Goal: Task Accomplishment & Management: Complete application form

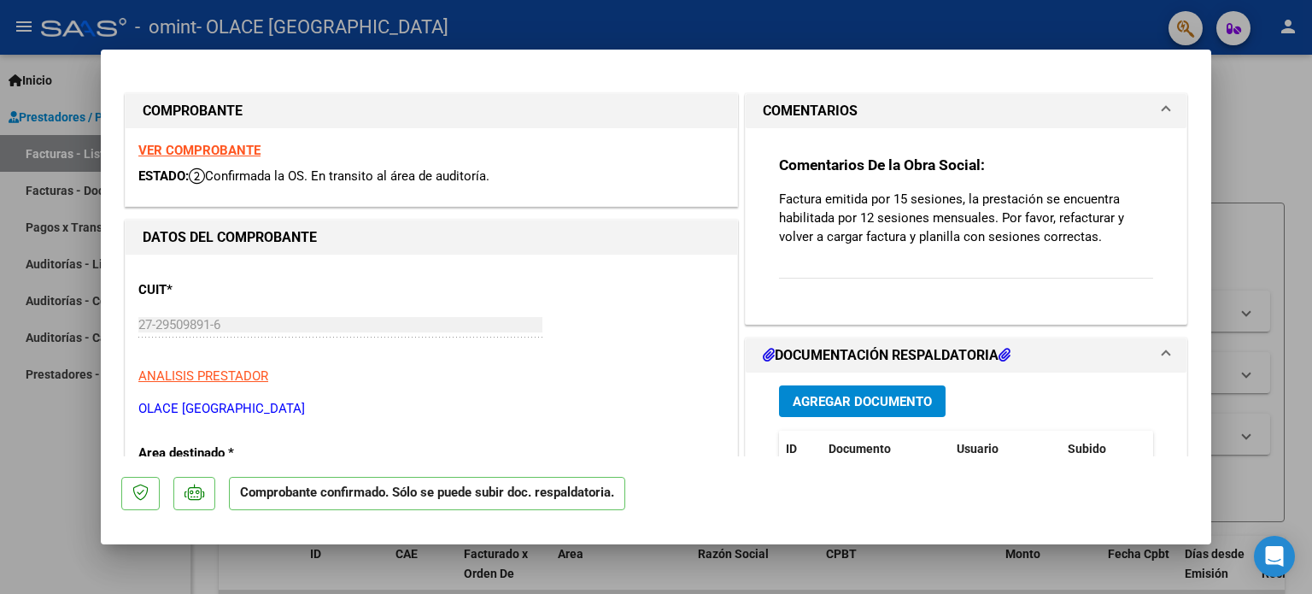
click at [4, 471] on div at bounding box center [656, 297] width 1312 height 594
type input "$ 0,00"
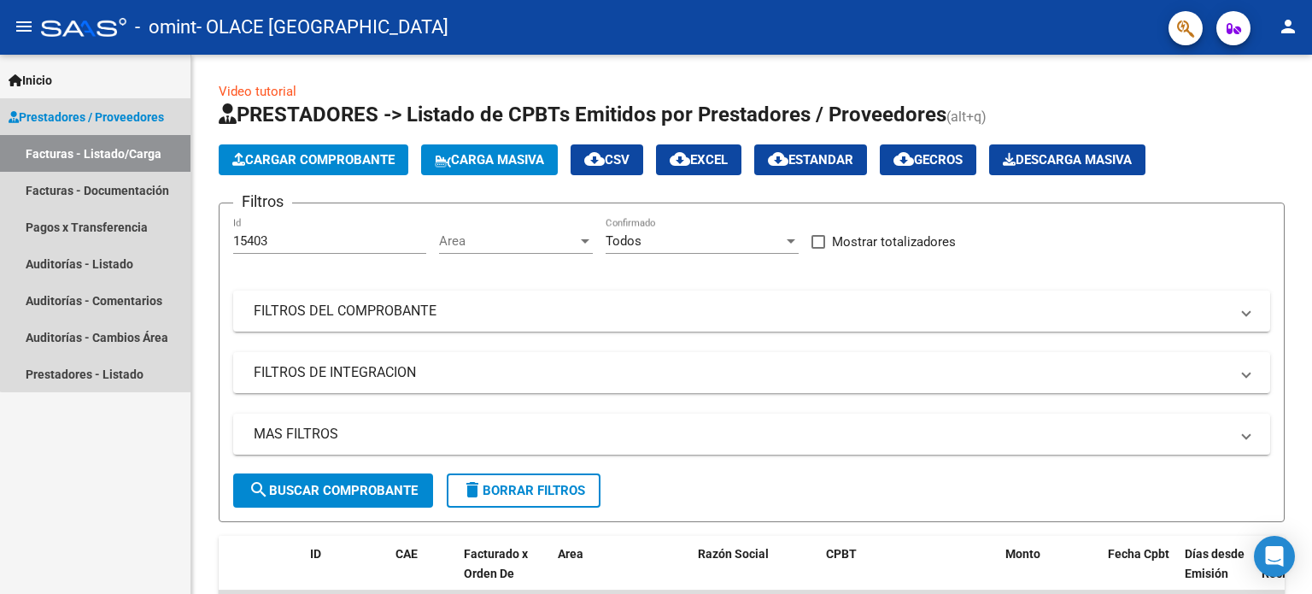
click at [96, 150] on link "Facturas - Listado/Carga" at bounding box center [95, 153] width 191 height 37
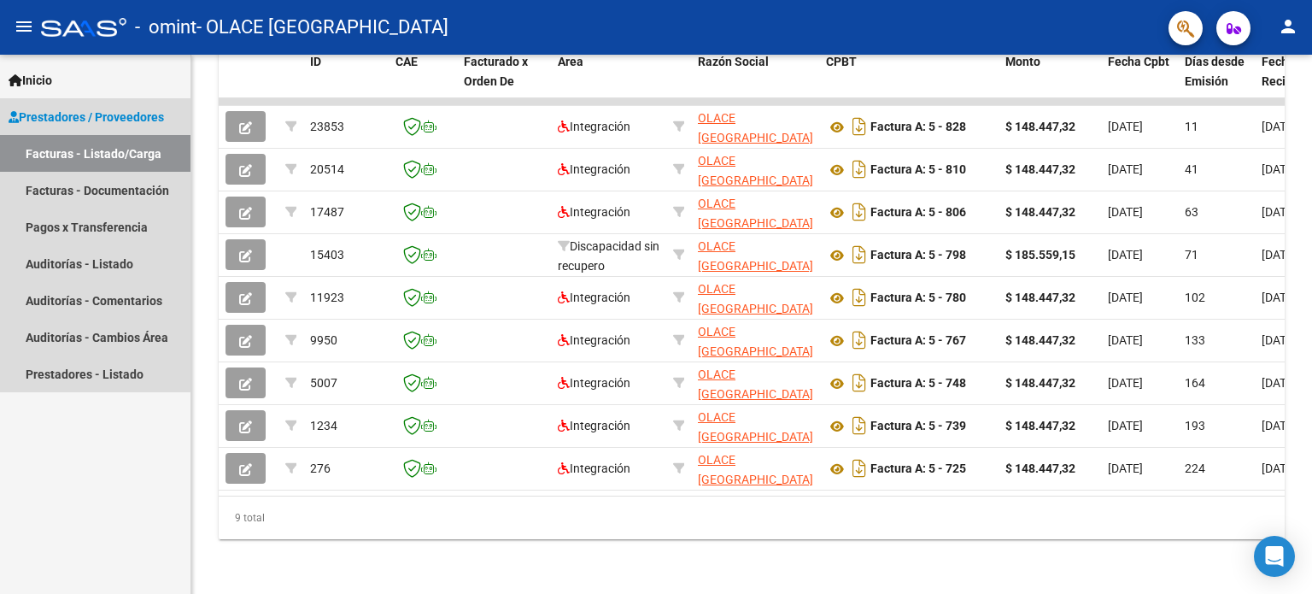
click at [65, 108] on span "Prestadores / Proveedores" at bounding box center [86, 117] width 155 height 19
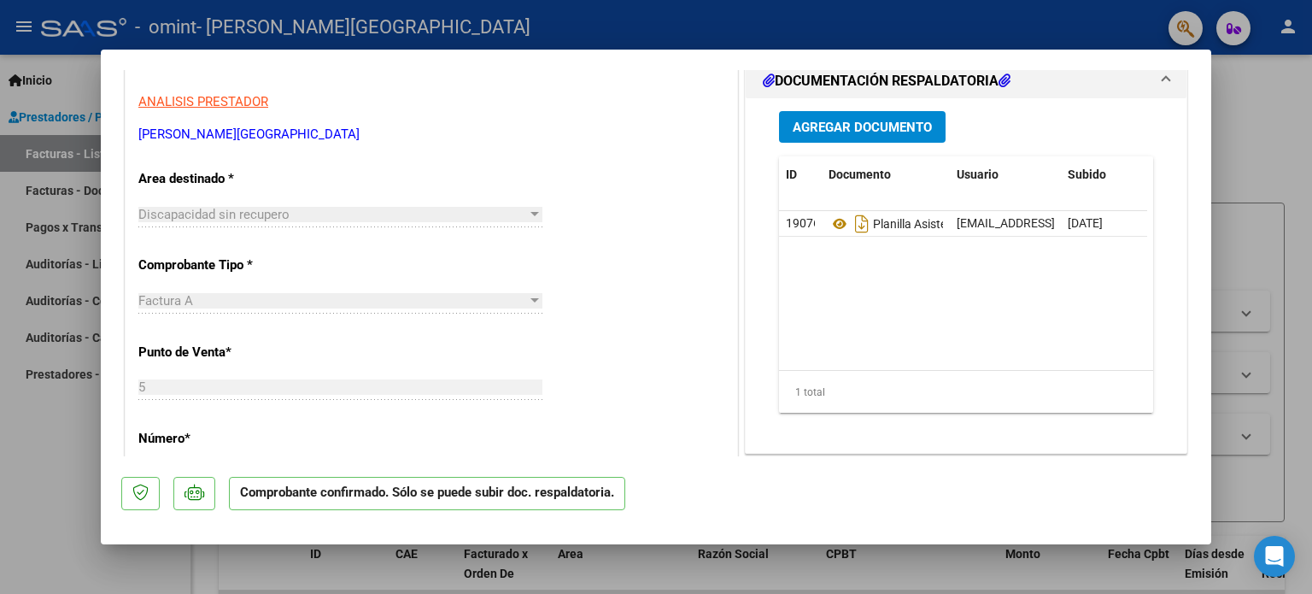
scroll to position [256, 0]
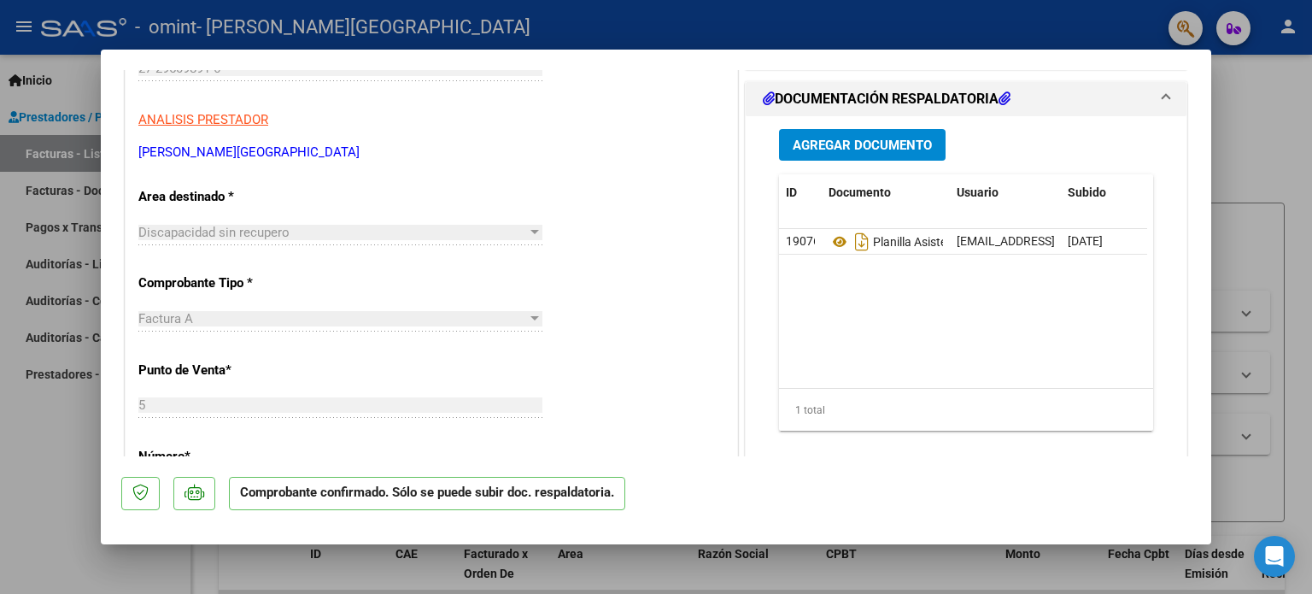
click at [3, 424] on div at bounding box center [656, 297] width 1312 height 594
type input "$ 0,00"
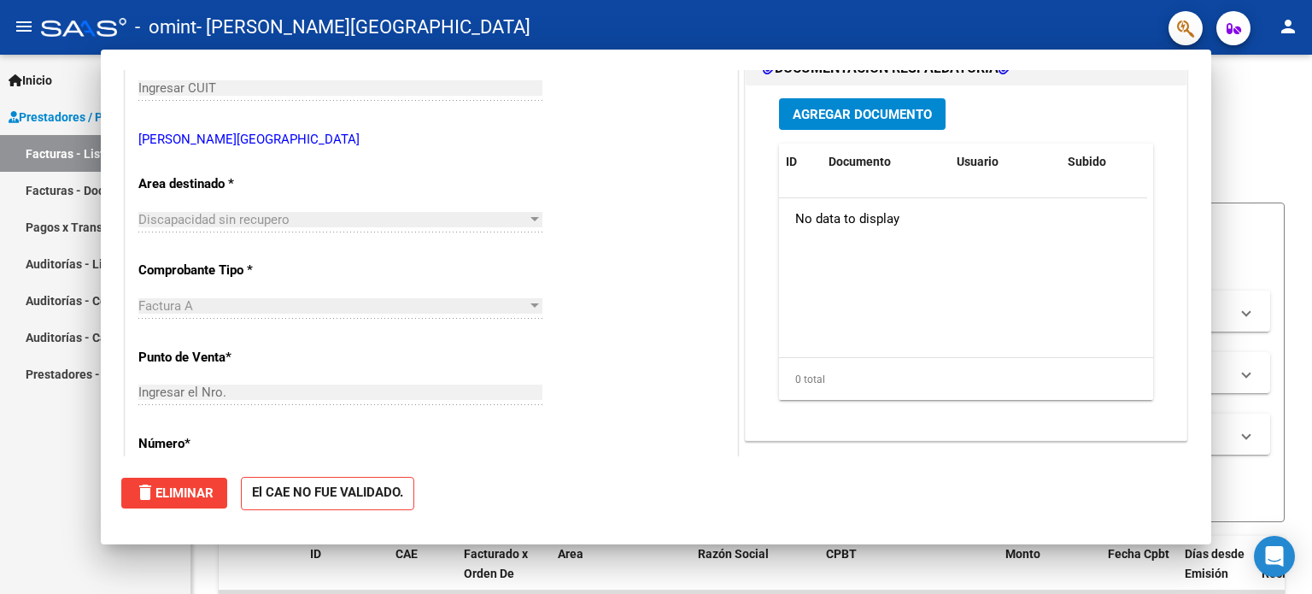
scroll to position [275, 0]
